Goal: Transaction & Acquisition: Purchase product/service

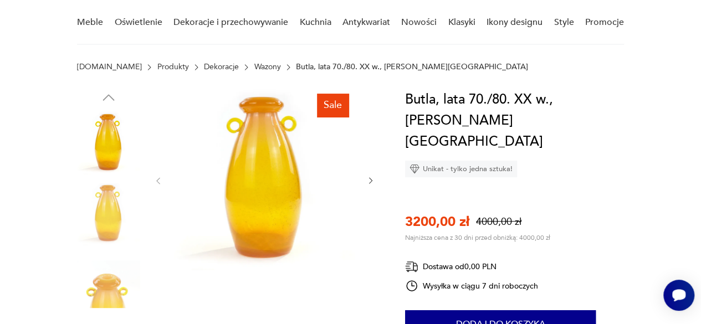
scroll to position [92, 0]
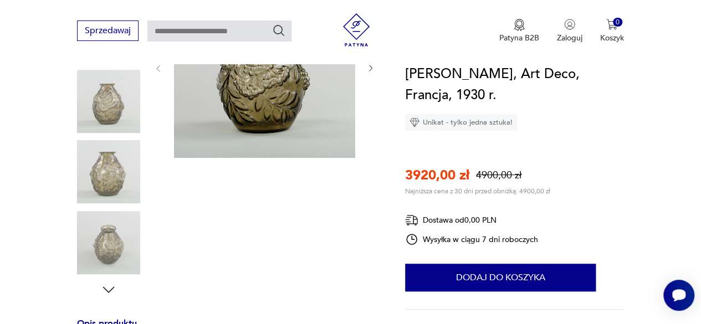
scroll to position [490, 0]
